Goal: Task Accomplishment & Management: Manage account settings

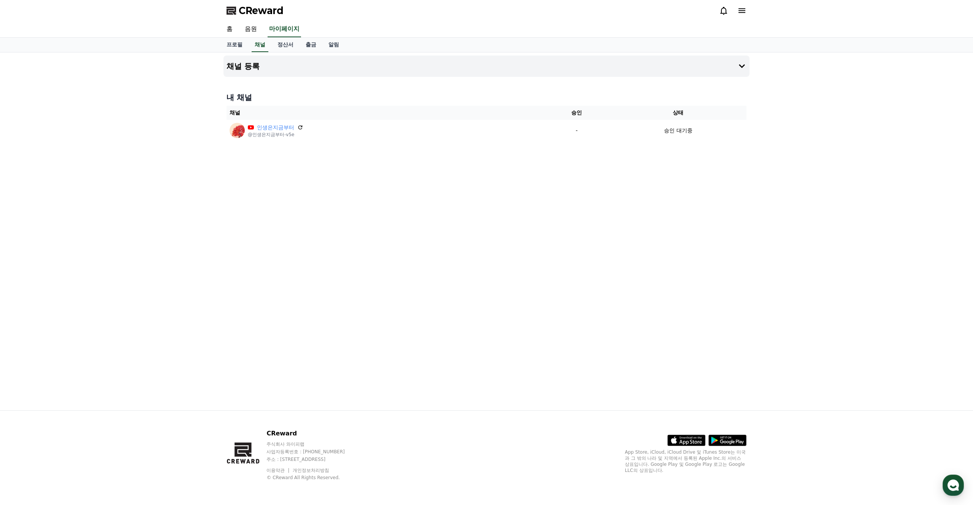
click at [797, 219] on div "채널 등록 내 채널 채널 승인 상태 인생은지금부터 @인생은지금부터-v5e - 승인 대기중" at bounding box center [486, 231] width 973 height 358
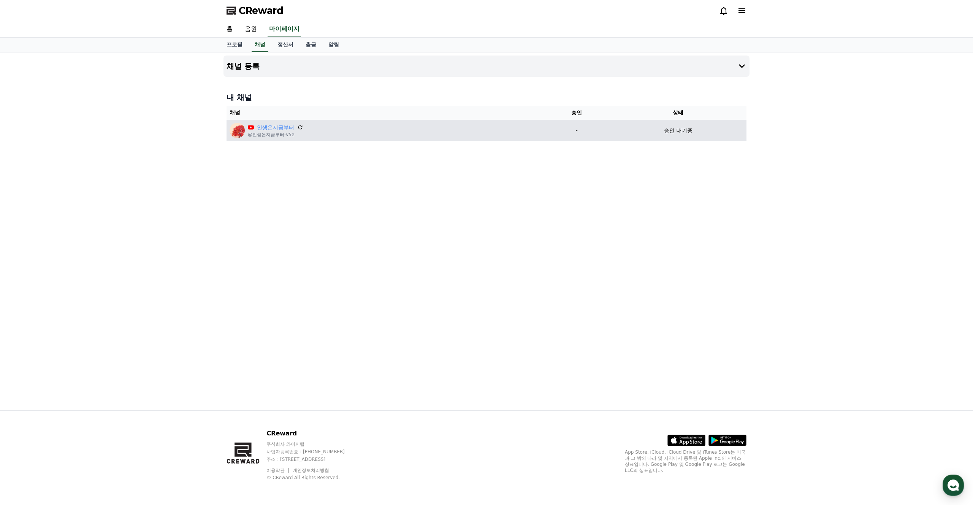
click at [588, 135] on td "-" at bounding box center [576, 130] width 67 height 21
click at [583, 131] on p "-" at bounding box center [577, 131] width 60 height 8
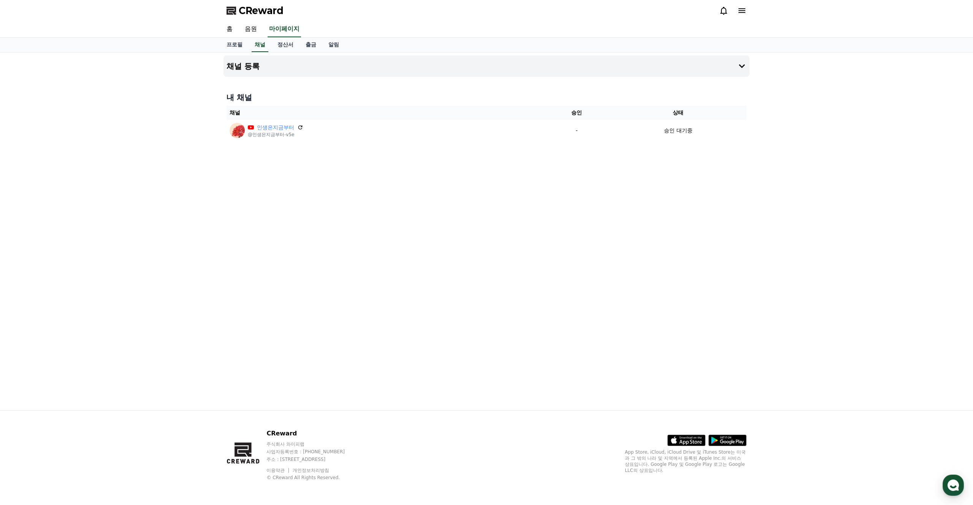
drag, startPoint x: 583, startPoint y: 131, endPoint x: 763, endPoint y: 245, distance: 213.1
click at [584, 131] on p "-" at bounding box center [577, 131] width 60 height 8
drag, startPoint x: 764, startPoint y: 246, endPoint x: 767, endPoint y: 251, distance: 6.3
click at [764, 246] on div "채널 등록 내 채널 채널 승인 상태 인생은지금부터 @인생은지금부터-v5e - 승인 대기중" at bounding box center [486, 231] width 973 height 358
